Goal: Information Seeking & Learning: Learn about a topic

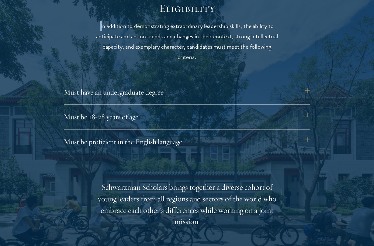
click at [63, 45] on div "Eligibility In addition to demonstrating extraordinary leadership skills, the a…" at bounding box center [187, 220] width 328 height 437
click at [187, 63] on div "Eligibility In addition to demonstrating extraordinary leadership skills, the a…" at bounding box center [187, 220] width 328 height 437
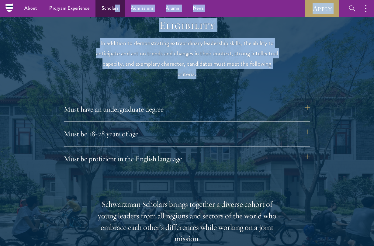
scroll to position [754, 0]
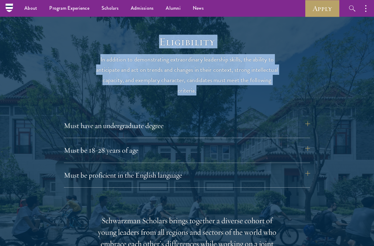
drag, startPoint x: 197, startPoint y: 56, endPoint x: 163, endPoint y: 40, distance: 37.5
click at [163, 40] on header "Eligibility In addition to demonstrating extraordinary leadership skills, the a…" at bounding box center [187, 65] width 189 height 61
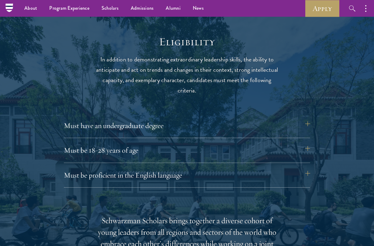
drag, startPoint x: 204, startPoint y: 88, endPoint x: 201, endPoint y: 86, distance: 4.0
click at [201, 86] on p "In addition to demonstrating extraordinary leadership skills, the ability to an…" at bounding box center [187, 74] width 189 height 41
drag, startPoint x: 198, startPoint y: 89, endPoint x: 205, endPoint y: 90, distance: 7.5
click at [205, 90] on p "In addition to demonstrating extraordinary leadership skills, the ability to an…" at bounding box center [187, 74] width 189 height 41
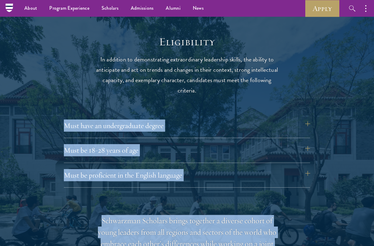
drag, startPoint x: 205, startPoint y: 90, endPoint x: 165, endPoint y: 65, distance: 47.2
click at [165, 65] on p "In addition to demonstrating extraordinary leadership skills, the ability to an…" at bounding box center [187, 74] width 189 height 41
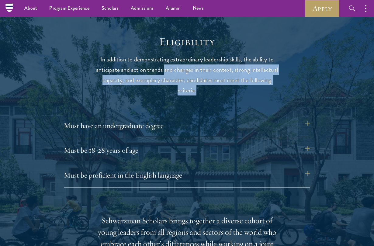
click at [165, 65] on p "In addition to demonstrating extraordinary leadership skills, the ability to an…" at bounding box center [187, 74] width 189 height 41
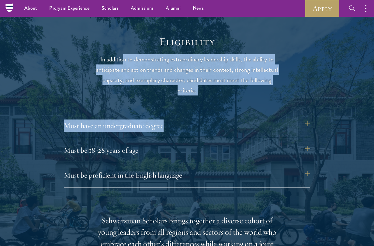
drag, startPoint x: 206, startPoint y: 101, endPoint x: 122, endPoint y: 59, distance: 94.4
click at [213, 88] on p "In addition to demonstrating extraordinary leadership skills, the ability to an…" at bounding box center [187, 74] width 189 height 41
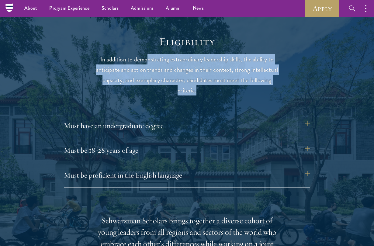
drag, startPoint x: 202, startPoint y: 87, endPoint x: 148, endPoint y: 59, distance: 61.2
click at [148, 59] on p "In addition to demonstrating extraordinary leadership skills, the ability to an…" at bounding box center [187, 74] width 189 height 41
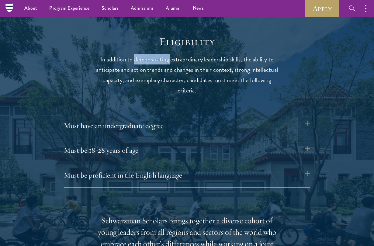
click at [148, 59] on p "In addition to demonstrating extraordinary leadership skills, the ability to an…" at bounding box center [187, 74] width 189 height 41
drag, startPoint x: 148, startPoint y: 59, endPoint x: 139, endPoint y: 46, distance: 15.9
click at [139, 46] on h2 "Eligibility" at bounding box center [187, 41] width 189 height 13
